Goal: Communication & Community: Ask a question

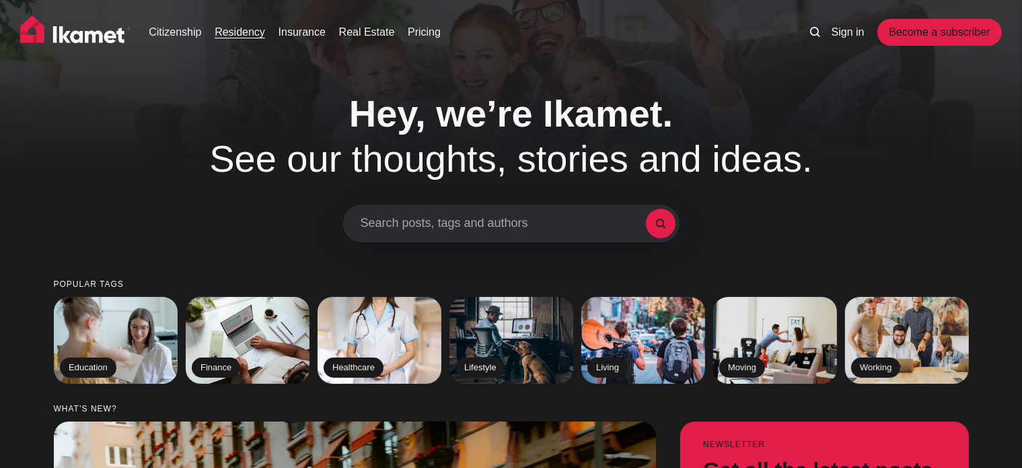
click at [228, 31] on link "Residency" at bounding box center [240, 32] width 50 height 16
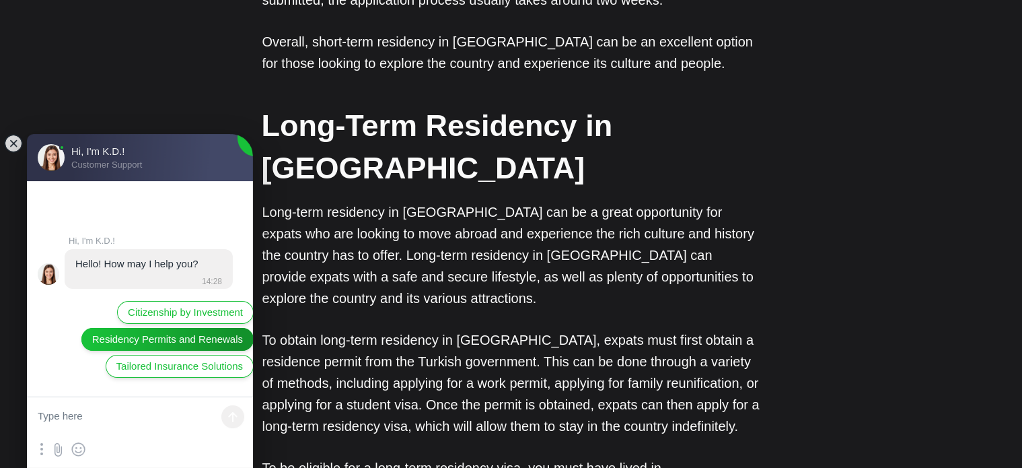
click at [178, 345] on span "Residency Permits and Renewals" at bounding box center [167, 339] width 151 height 15
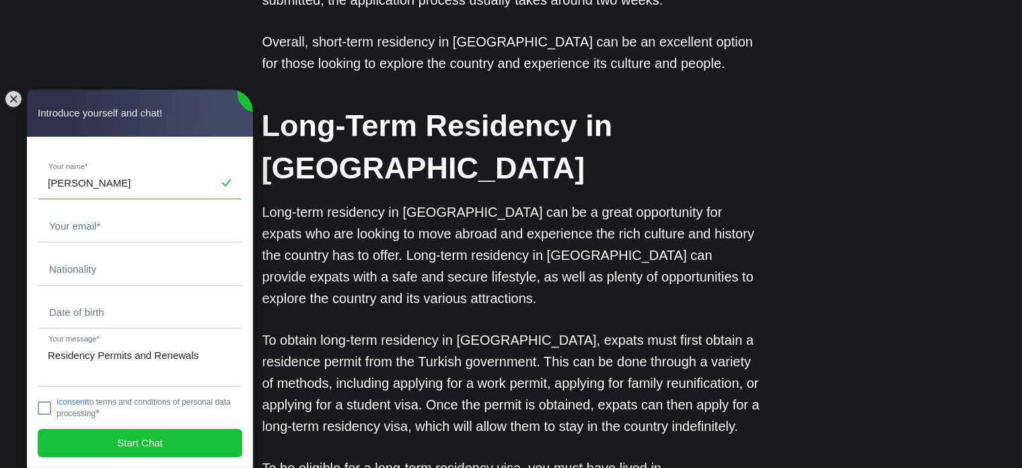
type input "[PERSON_NAME]"
type input "[EMAIL_ADDRESS][DOMAIN_NAME]"
click at [79, 271] on input "text" at bounding box center [139, 269] width 203 height 31
type input "[GEOGRAPHIC_DATA]"
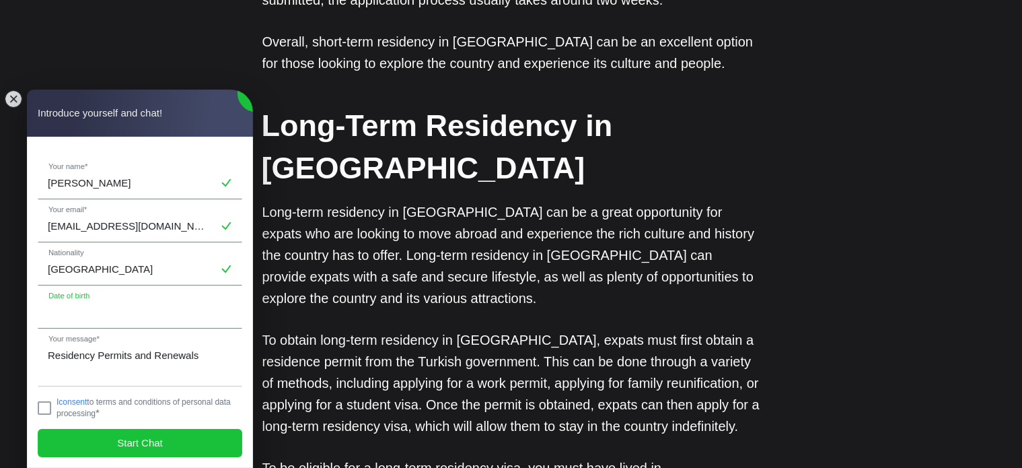
click at [85, 314] on input "text" at bounding box center [139, 312] width 203 height 31
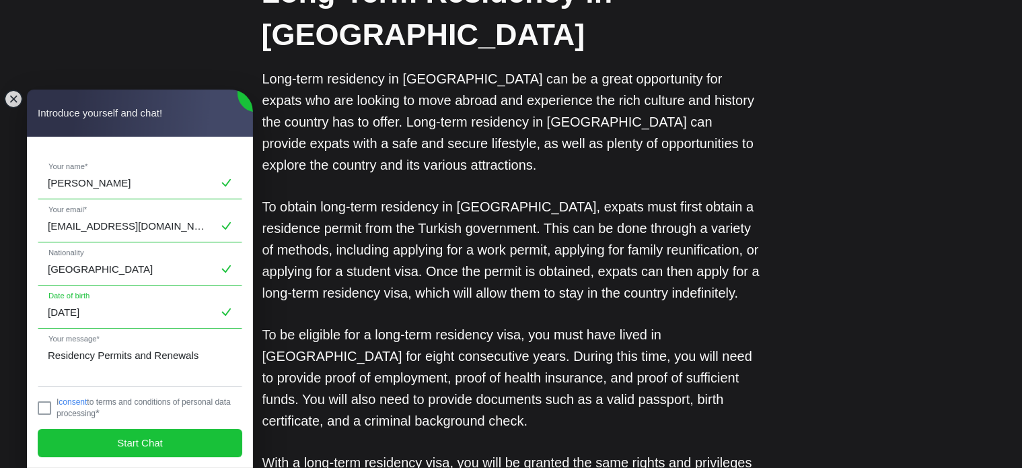
scroll to position [1346, 0]
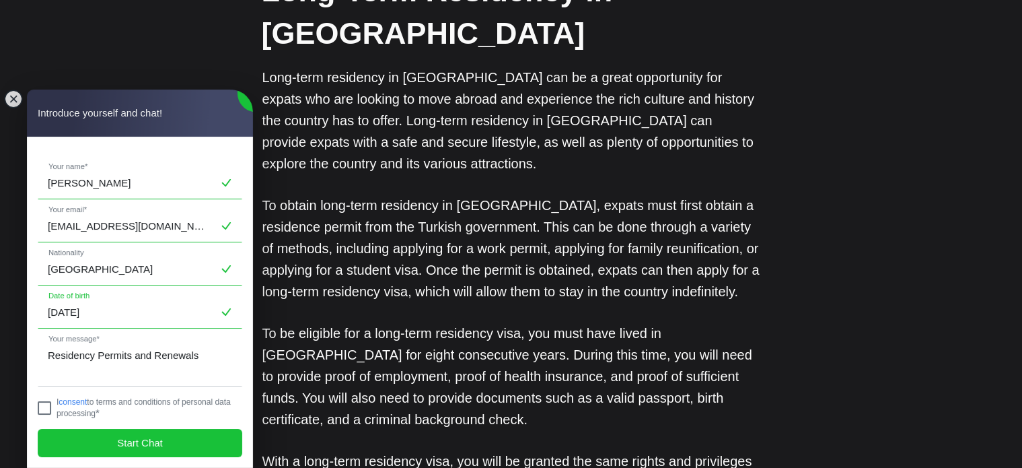
type input "[DATE]"
click at [47, 411] on jdiv at bounding box center [44, 407] width 13 height 13
click at [124, 444] on span "Start Chat" at bounding box center [140, 443] width 46 height 15
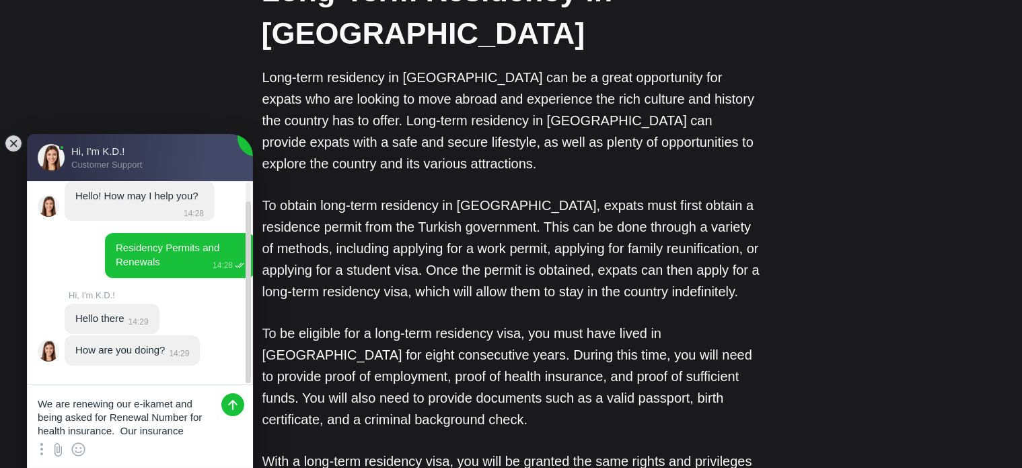
scroll to position [5, 0]
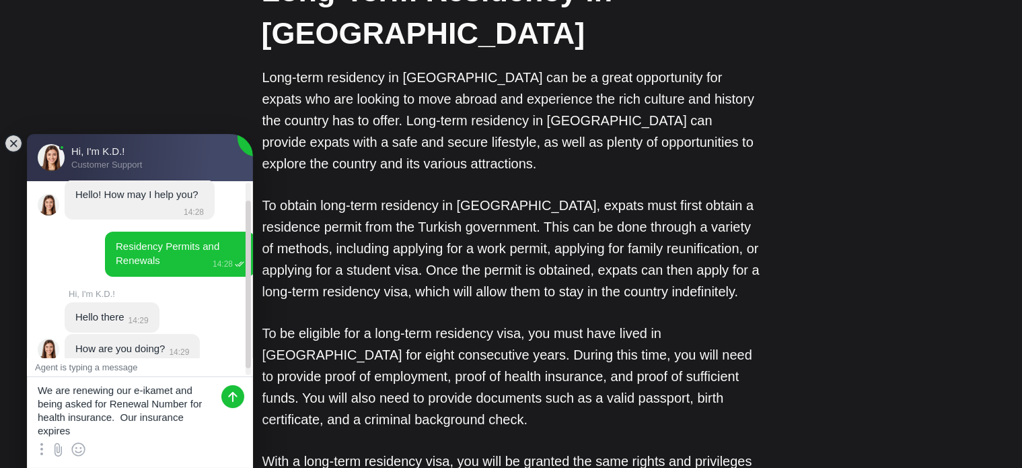
click at [37, 387] on textarea "We are renewing our e-ikamet and being asked for Renewal Number for health insu…" at bounding box center [140, 407] width 226 height 61
click at [123, 433] on textarea "Hello, We are renewing our e-ikamet and being asked for Renewal Number for heal…" at bounding box center [140, 407] width 226 height 61
type textarea "Hello, We are renewing our e-ikamet and being asked for Renewal Number for heal…"
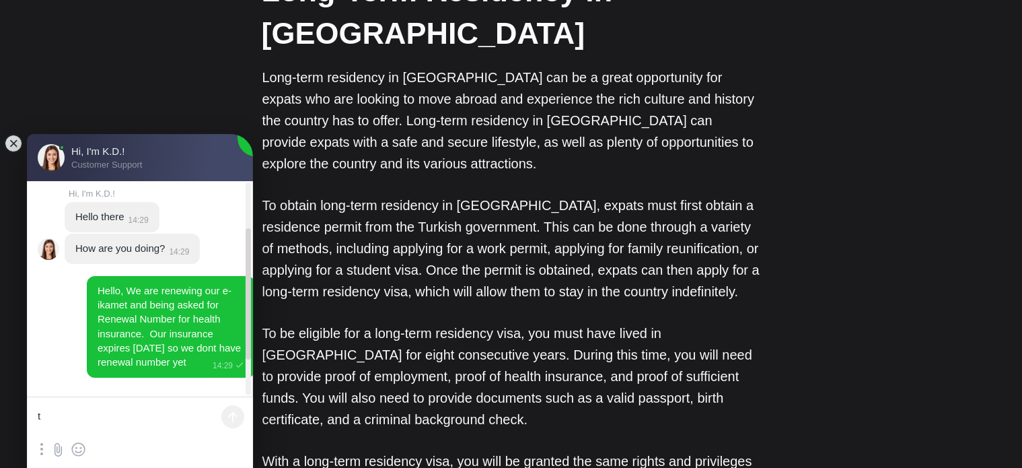
scroll to position [148, 0]
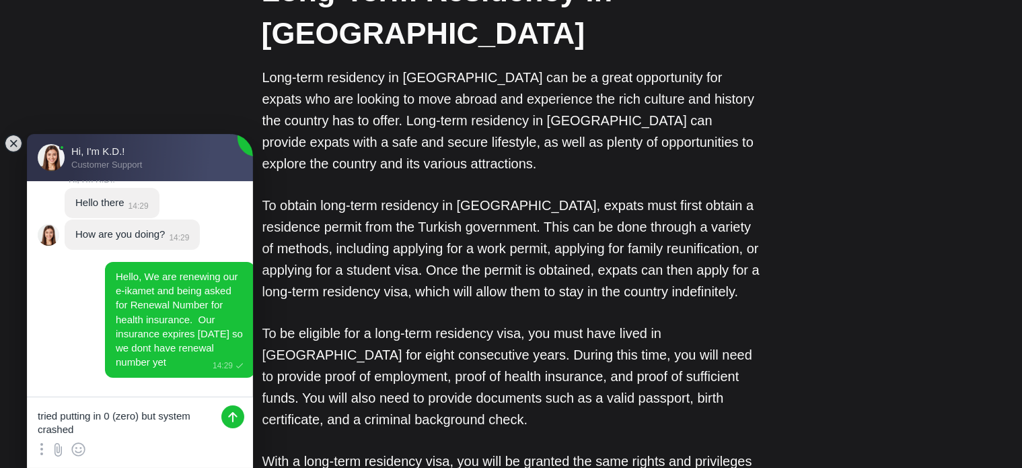
type textarea "tried putting in 0 (zero) but system crashed!"
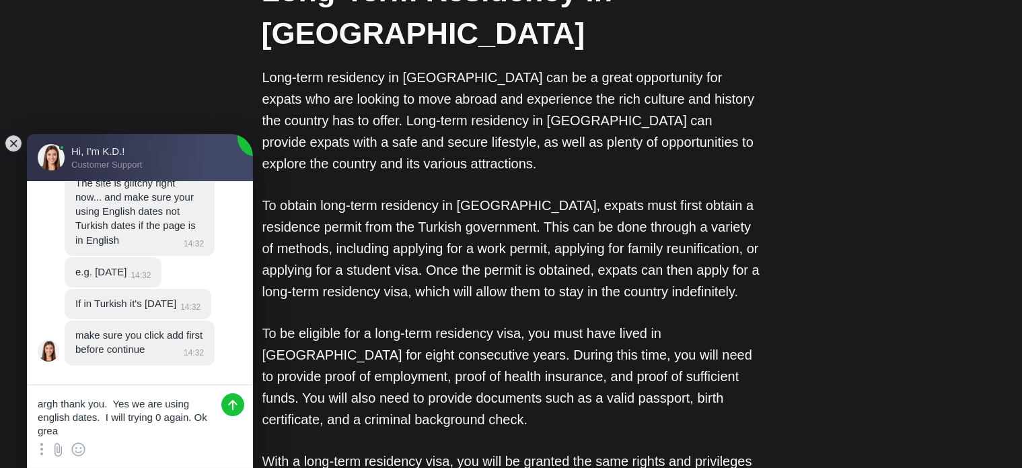
scroll to position [462, 0]
type textarea "argh thank you. Yes we are using english dates. I will trying 0 again. Ok great…"
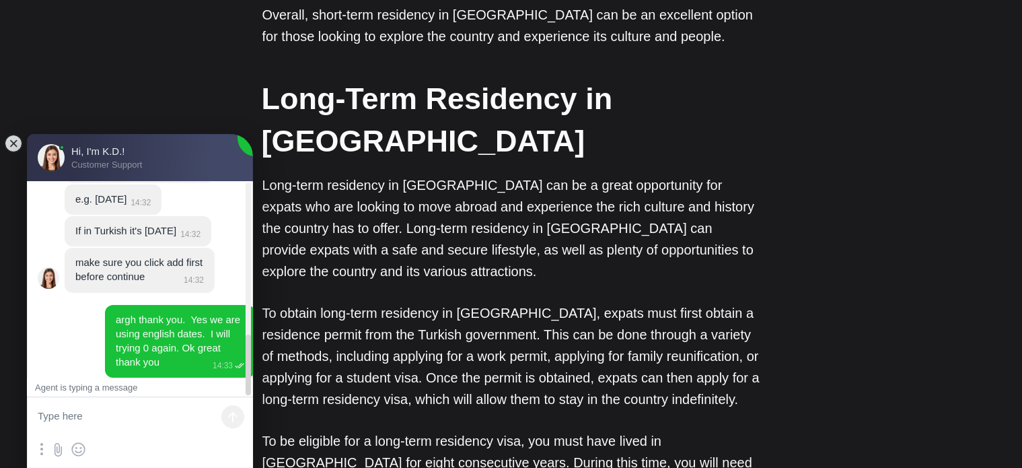
scroll to position [1144, 0]
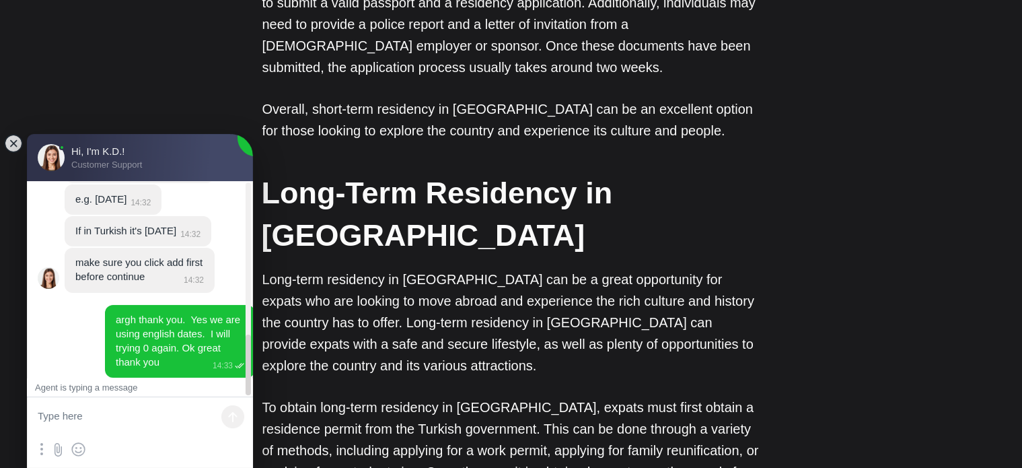
click at [250, 244] on jdiv at bounding box center [248, 288] width 5 height 213
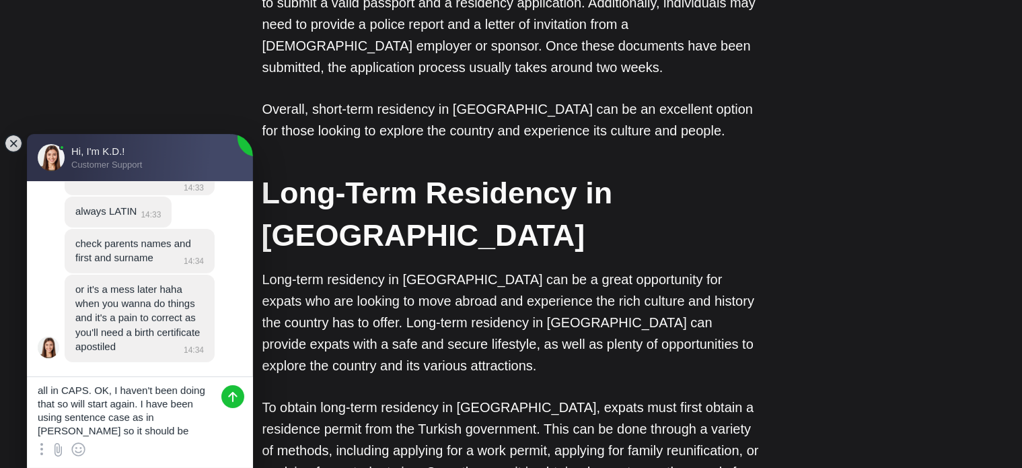
scroll to position [18, 0]
type textarea "all in CAPS. OK, I haven't been doing that so will start again. I have been usi…"
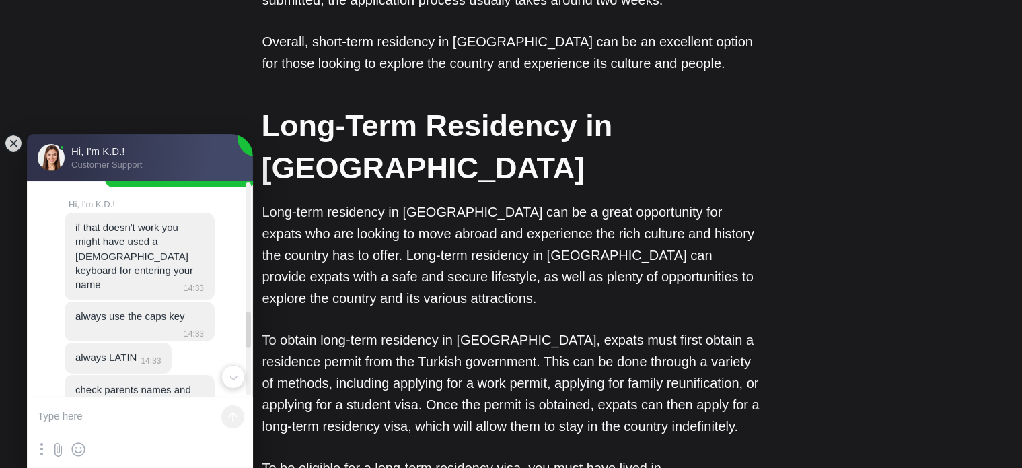
scroll to position [789, 0]
